Goal: Task Accomplishment & Management: Manage account settings

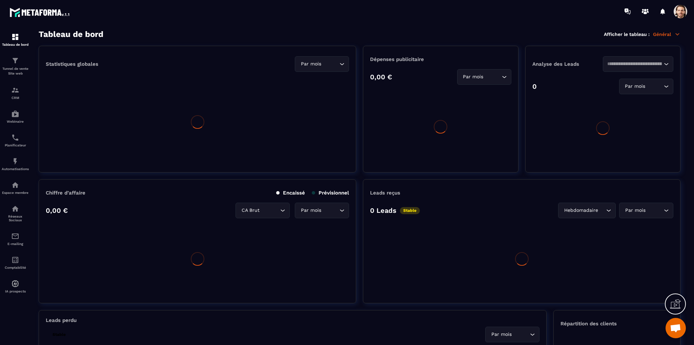
click at [680, 11] on span at bounding box center [681, 12] width 14 height 14
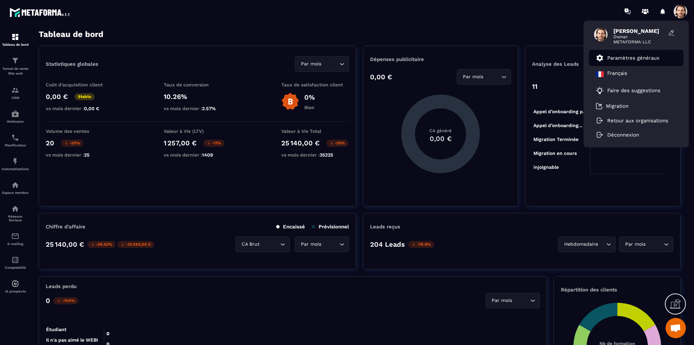
click at [618, 60] on p "Paramètres généraux" at bounding box center [633, 58] width 52 height 6
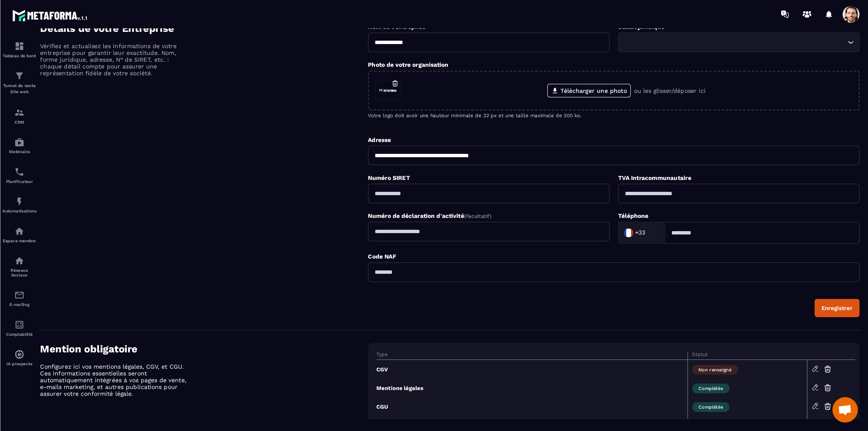
scroll to position [155, 0]
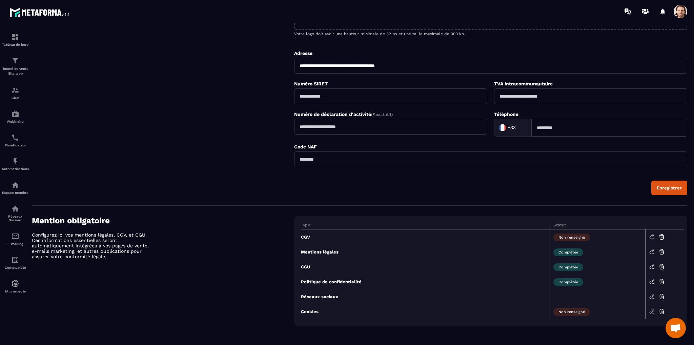
click at [654, 294] on icon at bounding box center [652, 296] width 6 height 6
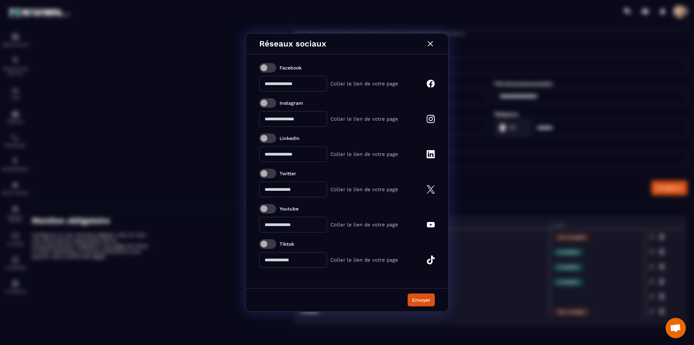
click at [432, 45] on img "Modal window" at bounding box center [430, 43] width 9 height 9
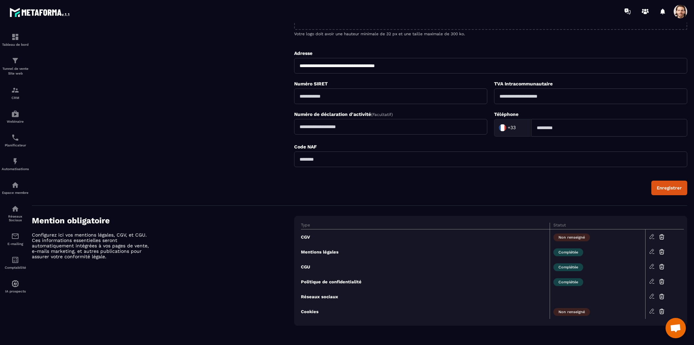
click at [683, 14] on span at bounding box center [681, 12] width 14 height 14
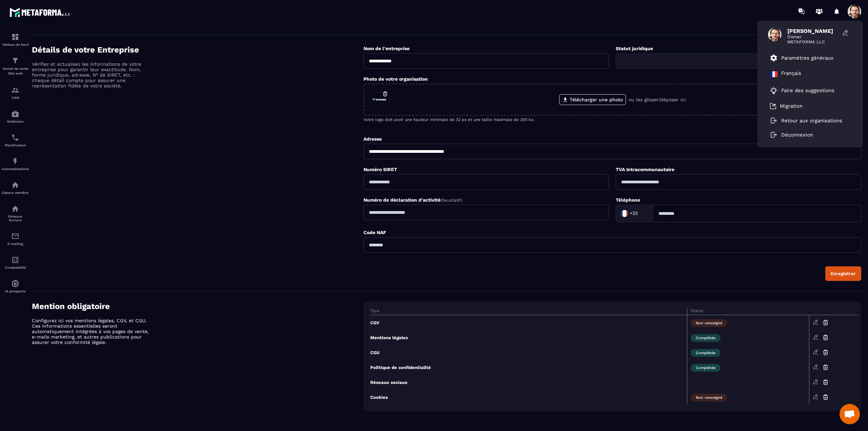
scroll to position [68, 0]
click at [351, 280] on div "Détails de votre Entreprise Vérifiez et actualisez les informations de votre en…" at bounding box center [197, 164] width 331 height 236
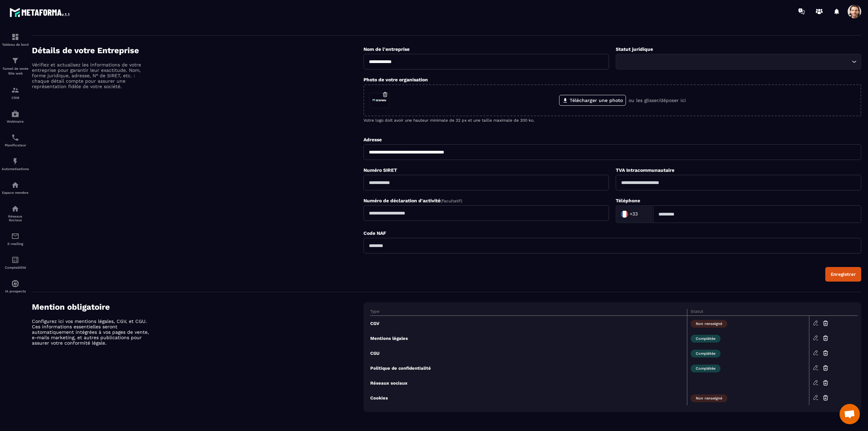
scroll to position [69, 0]
